Goal: Information Seeking & Learning: Learn about a topic

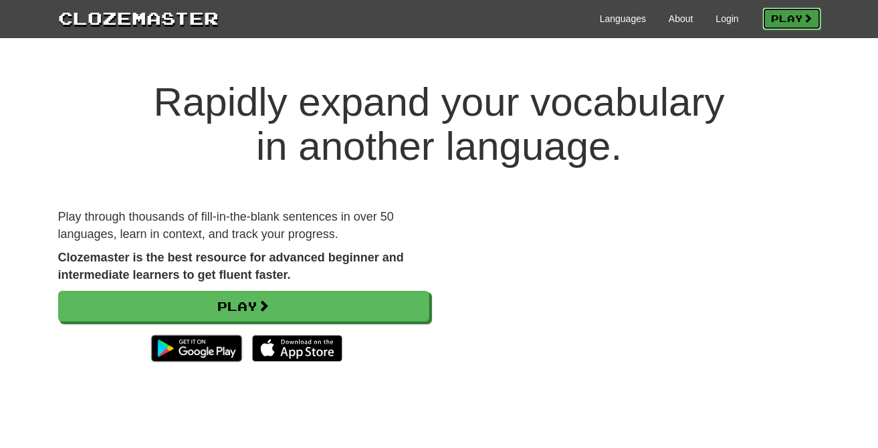
click at [785, 13] on link "Play" at bounding box center [791, 18] width 59 height 23
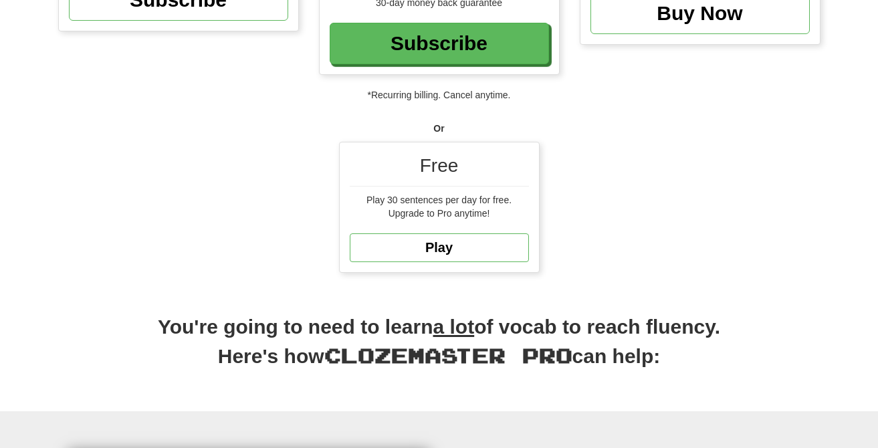
scroll to position [289, 0]
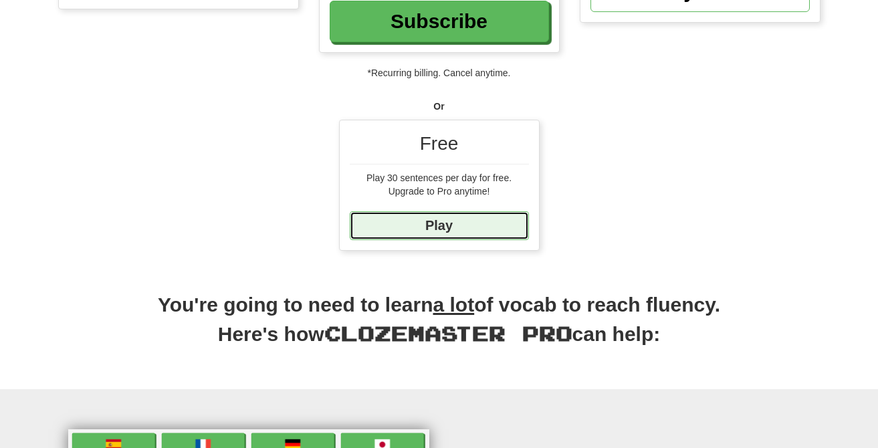
click at [460, 211] on link "Play" at bounding box center [439, 225] width 179 height 29
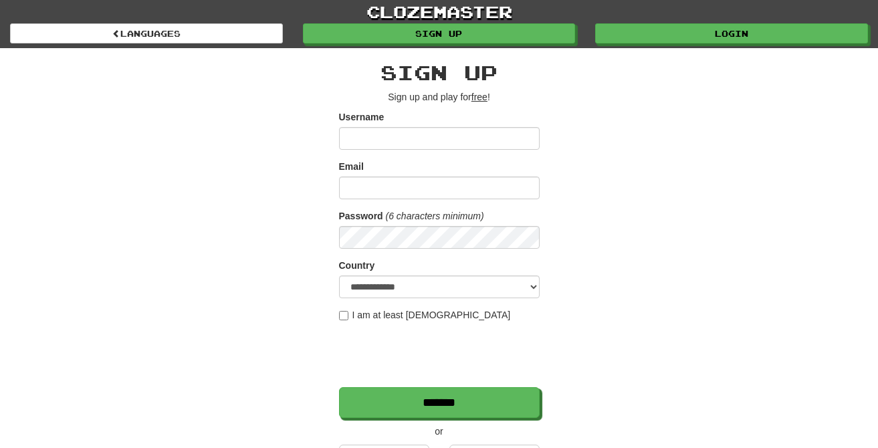
click at [81, 73] on div "**********" at bounding box center [439, 281] width 782 height 467
